Goal: Information Seeking & Learning: Learn about a topic

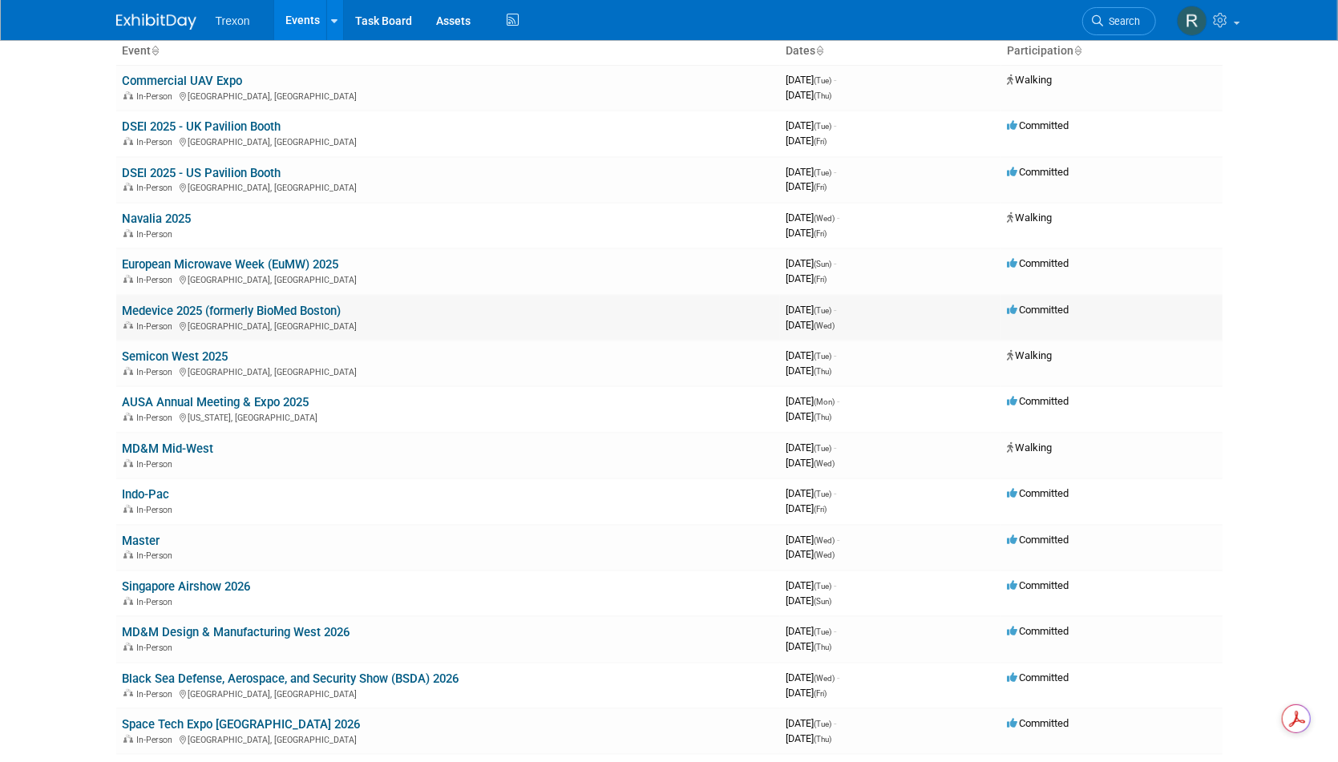
scroll to position [98, 0]
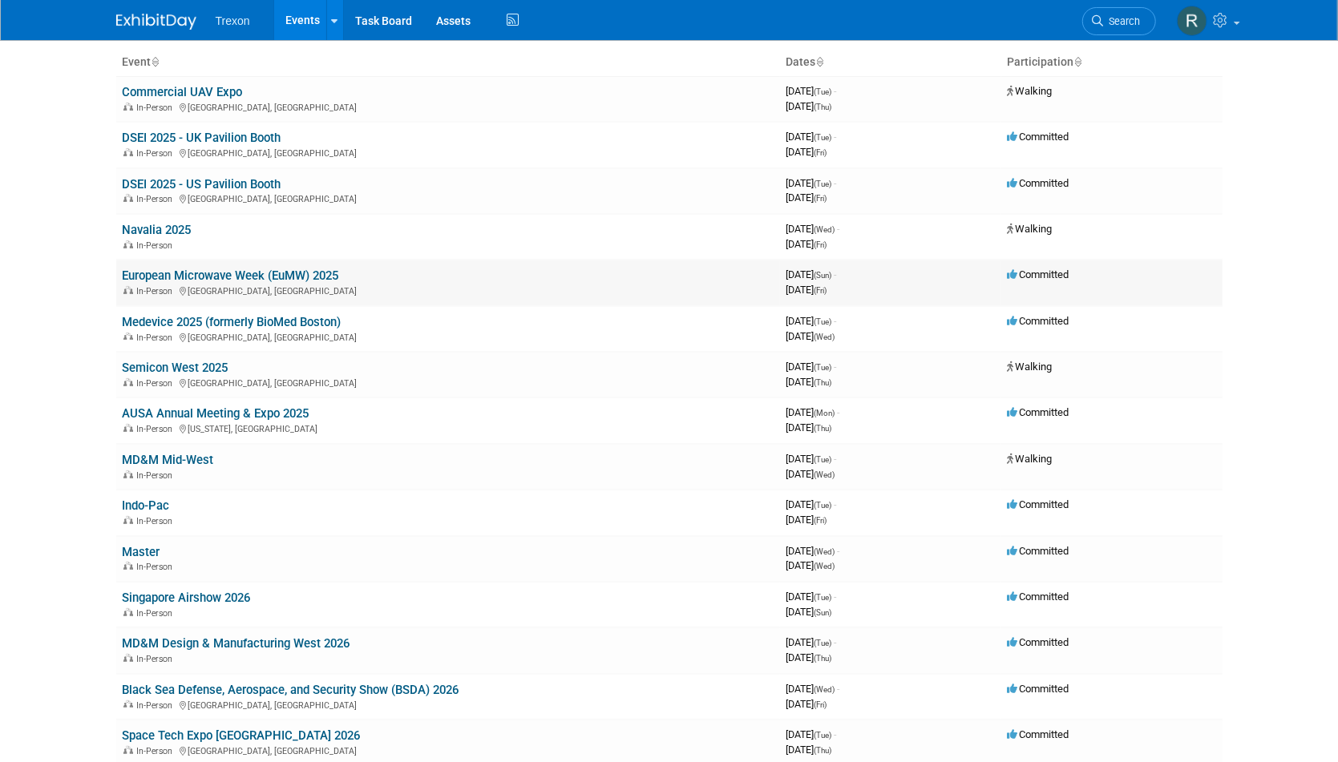
click at [229, 275] on link "European Microwave Week (EuMW) 2025" at bounding box center [231, 276] width 216 height 14
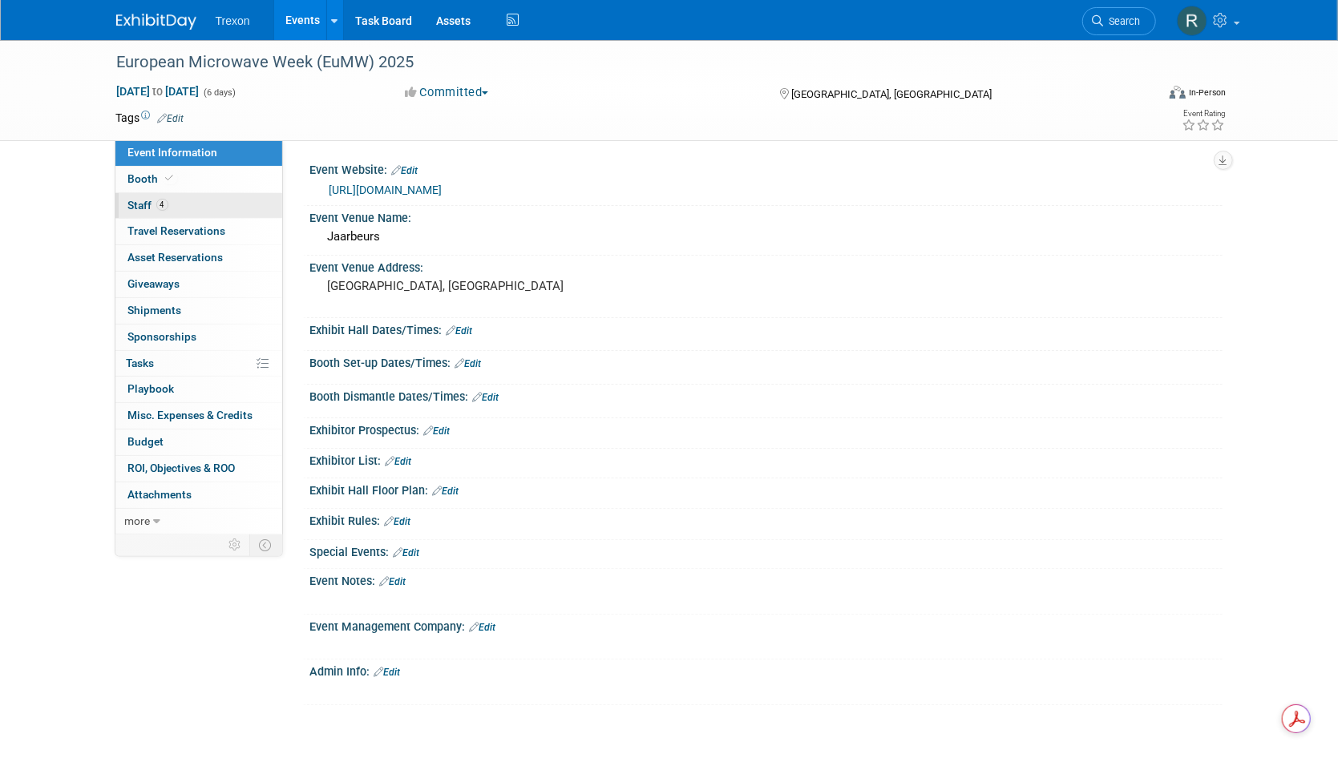
click at [143, 203] on span "Staff 4" at bounding box center [148, 205] width 40 height 13
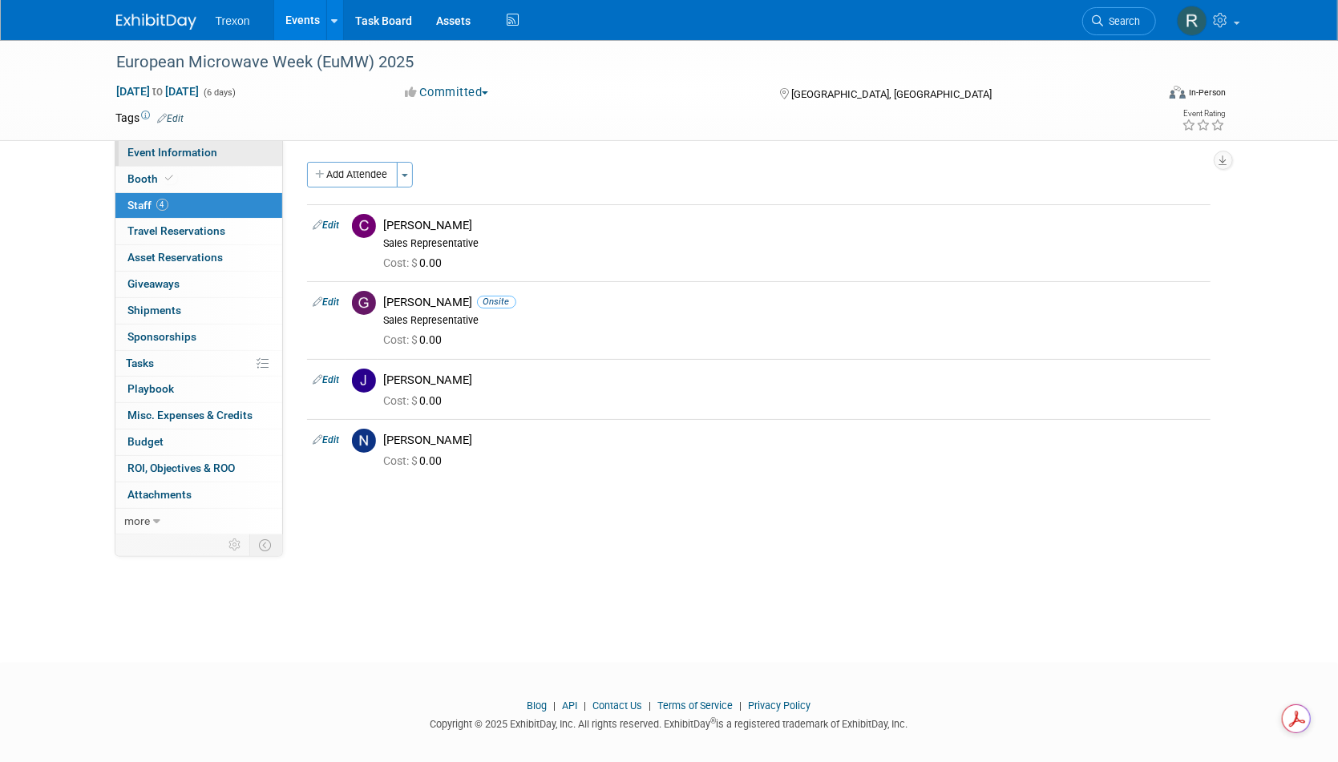
click at [156, 152] on span "Event Information" at bounding box center [173, 152] width 90 height 13
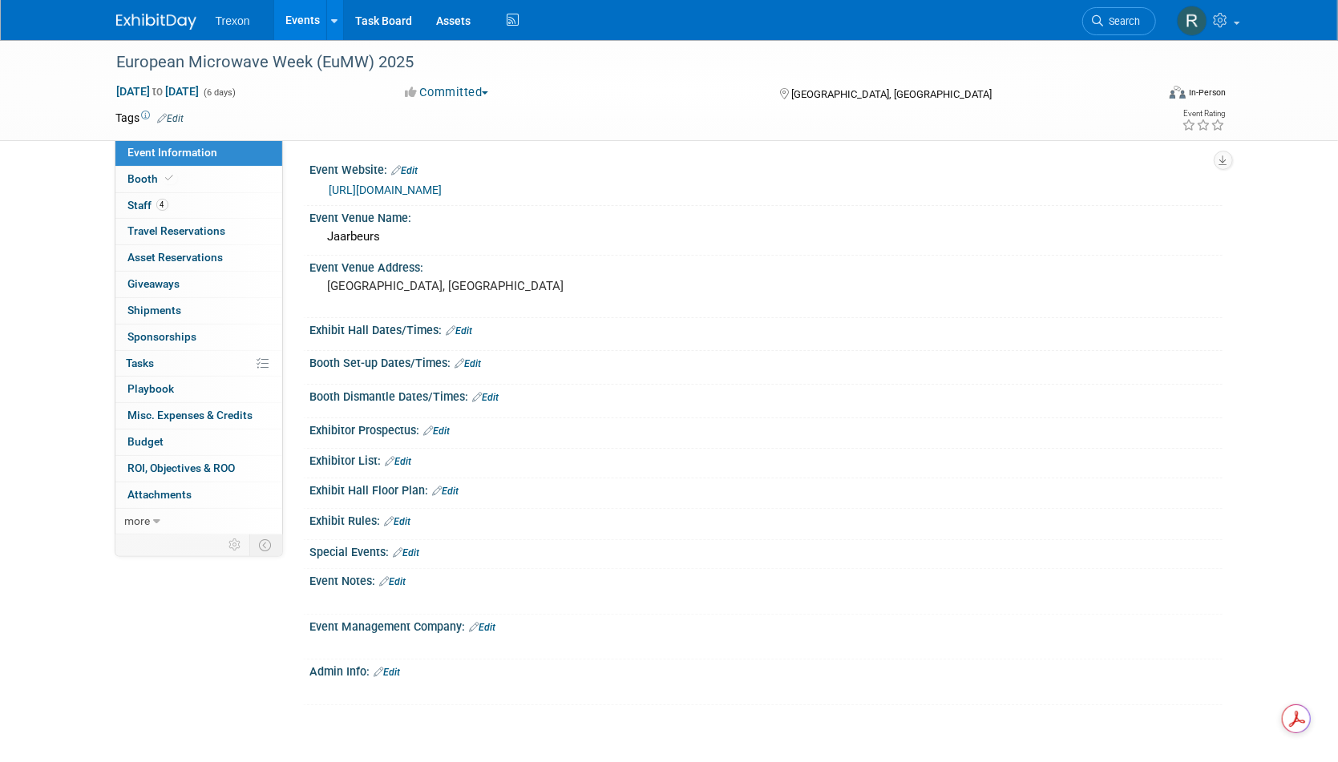
click at [439, 188] on link "https://www.eumweek.com/" at bounding box center [385, 190] width 113 height 13
